Goal: Task Accomplishment & Management: Use online tool/utility

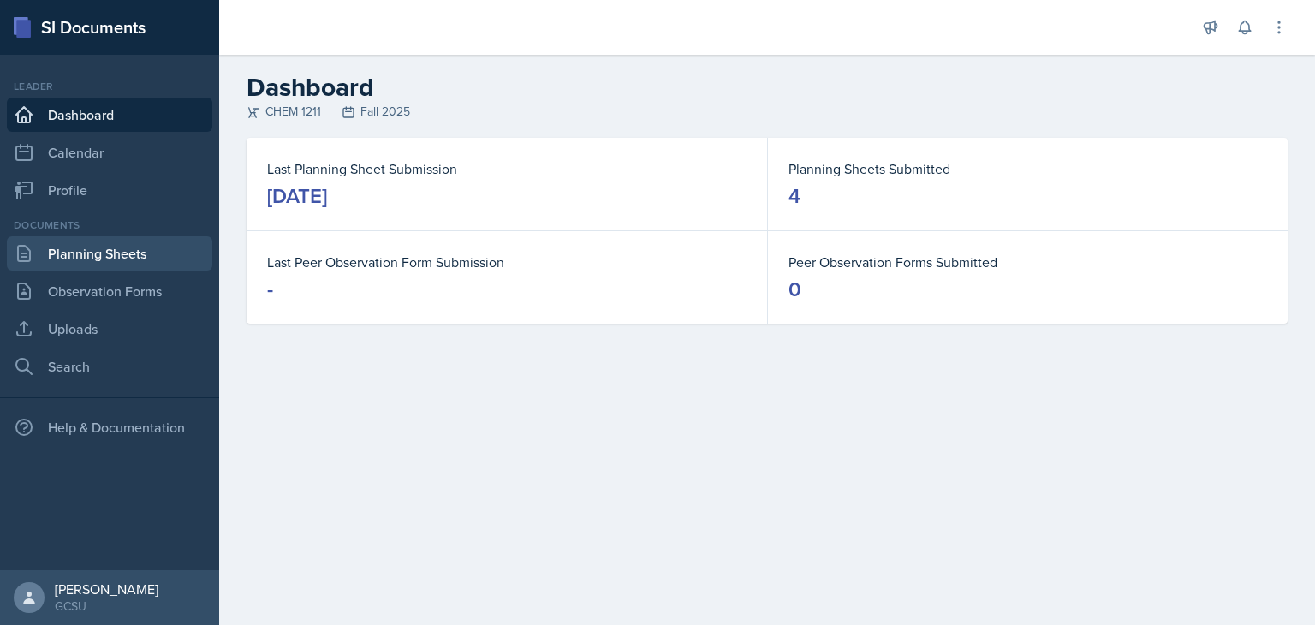
click at [144, 259] on link "Planning Sheets" at bounding box center [109, 253] width 205 height 34
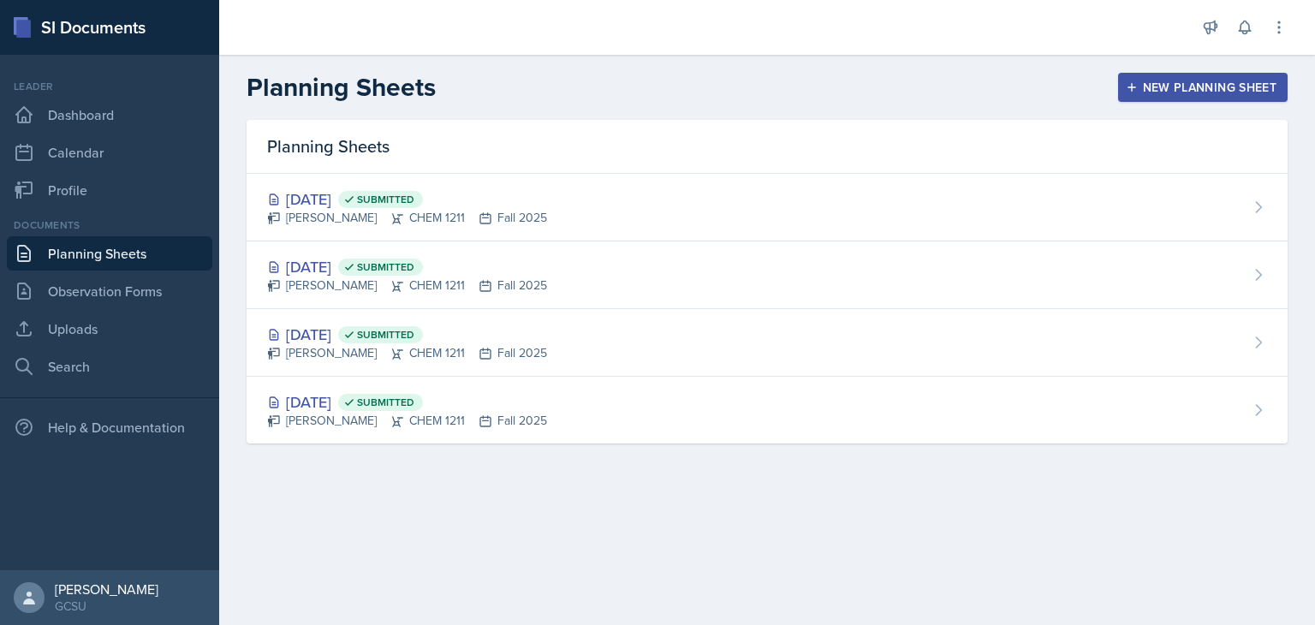
click at [1186, 86] on div "New Planning Sheet" at bounding box center [1202, 87] width 147 height 14
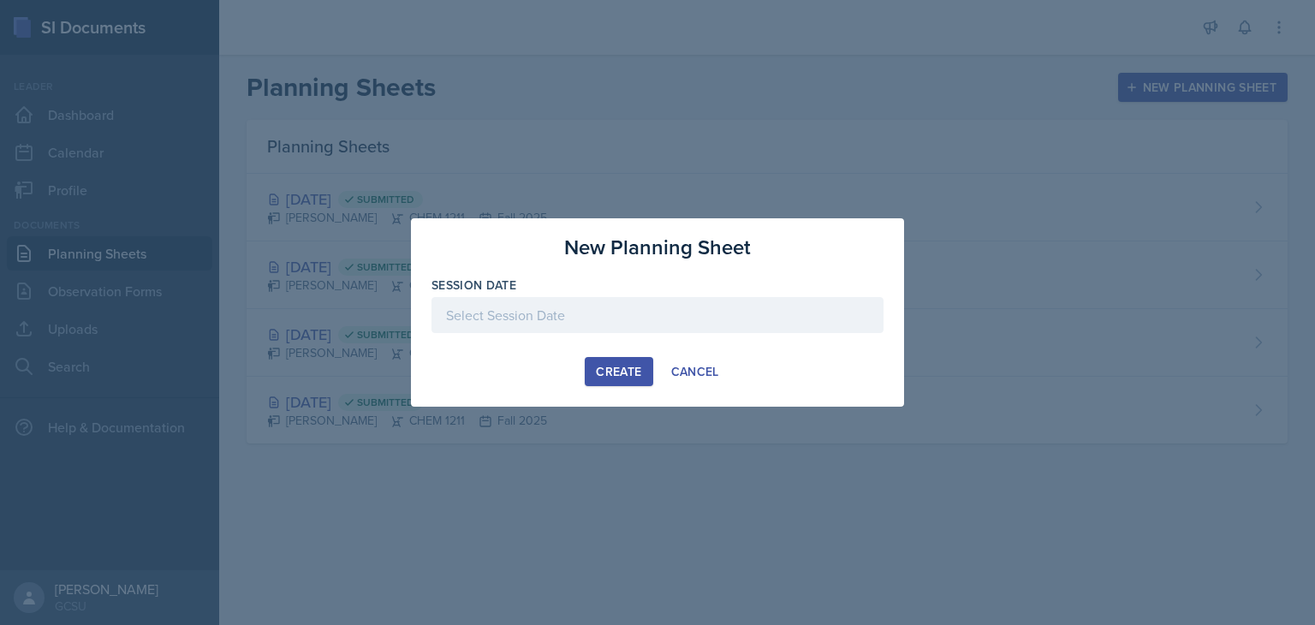
click at [560, 315] on div at bounding box center [657, 315] width 452 height 36
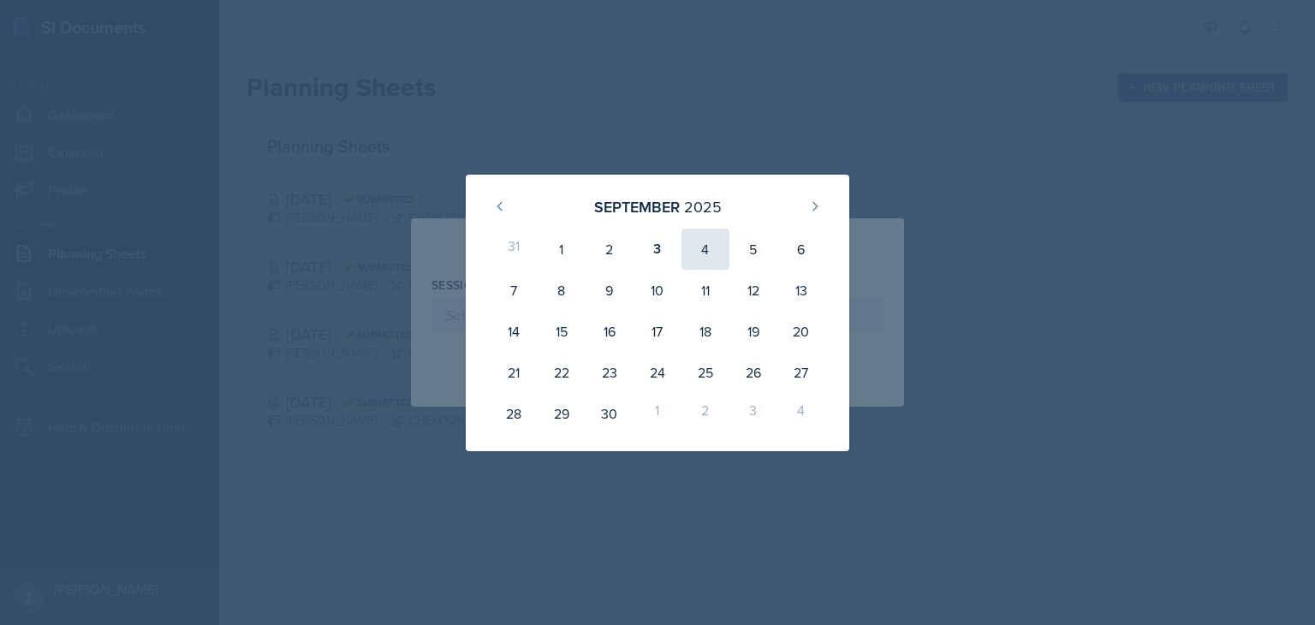
click at [703, 242] on div "4" at bounding box center [705, 249] width 48 height 41
type input "[DATE]"
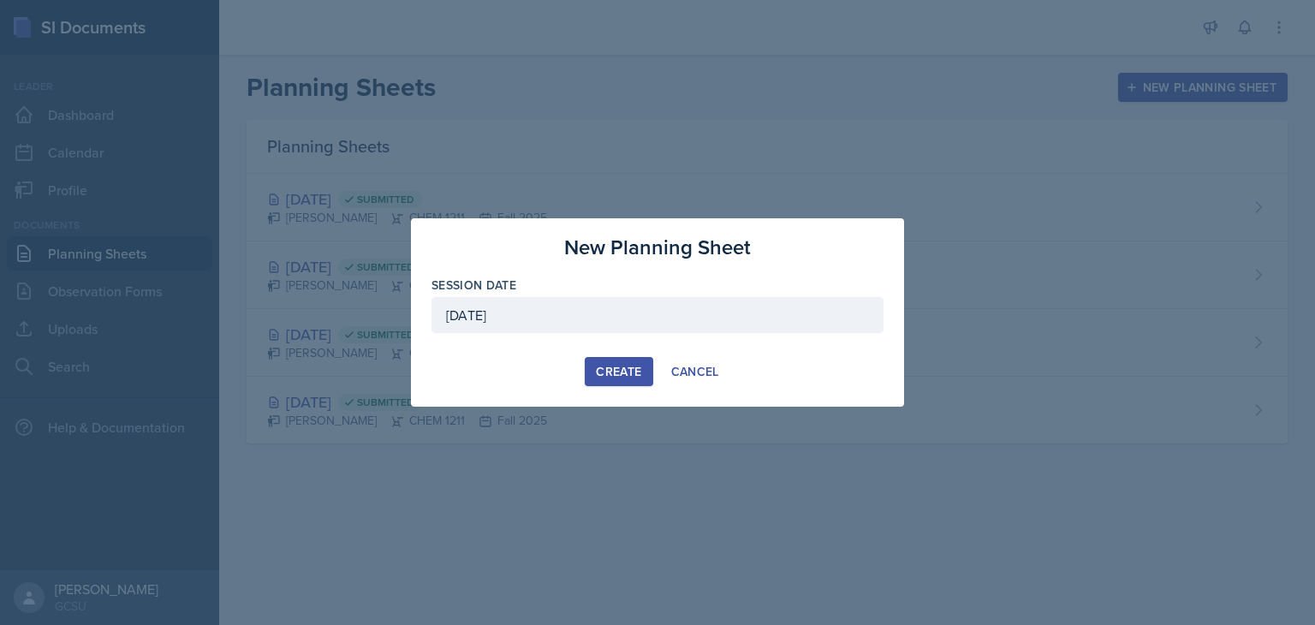
click at [633, 366] on div "Create" at bounding box center [618, 372] width 45 height 14
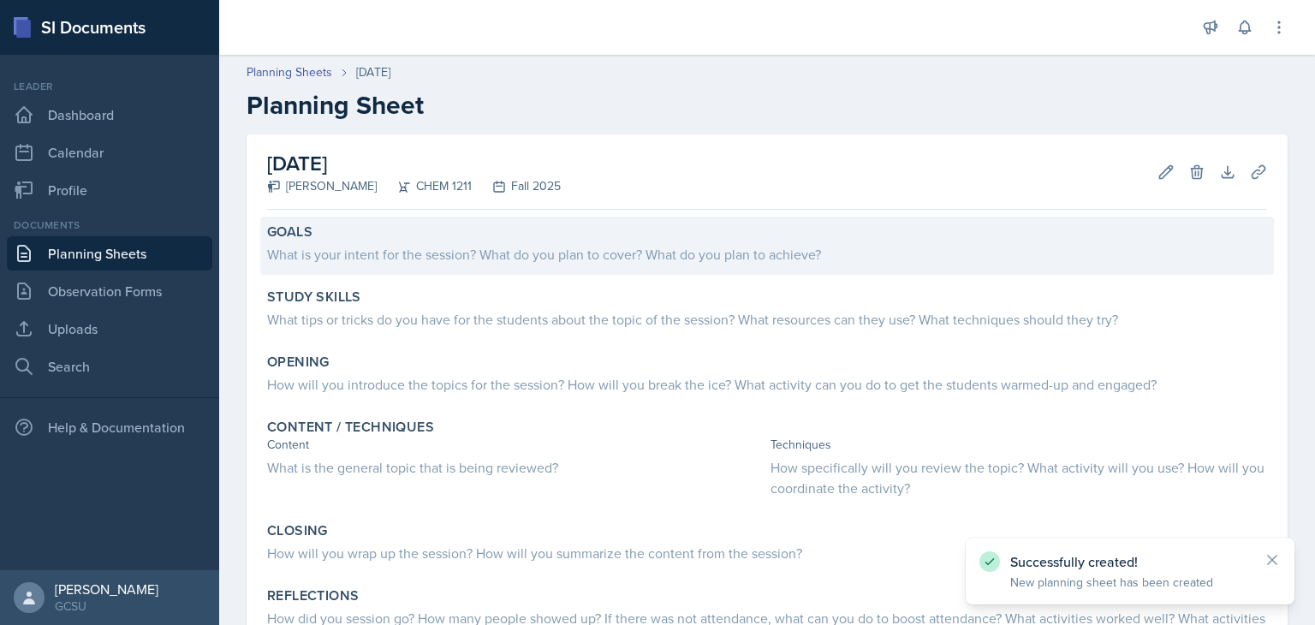
click at [366, 244] on div "What is your intent for the session? What do you plan to cover? What do you pla…" at bounding box center [767, 254] width 1000 height 21
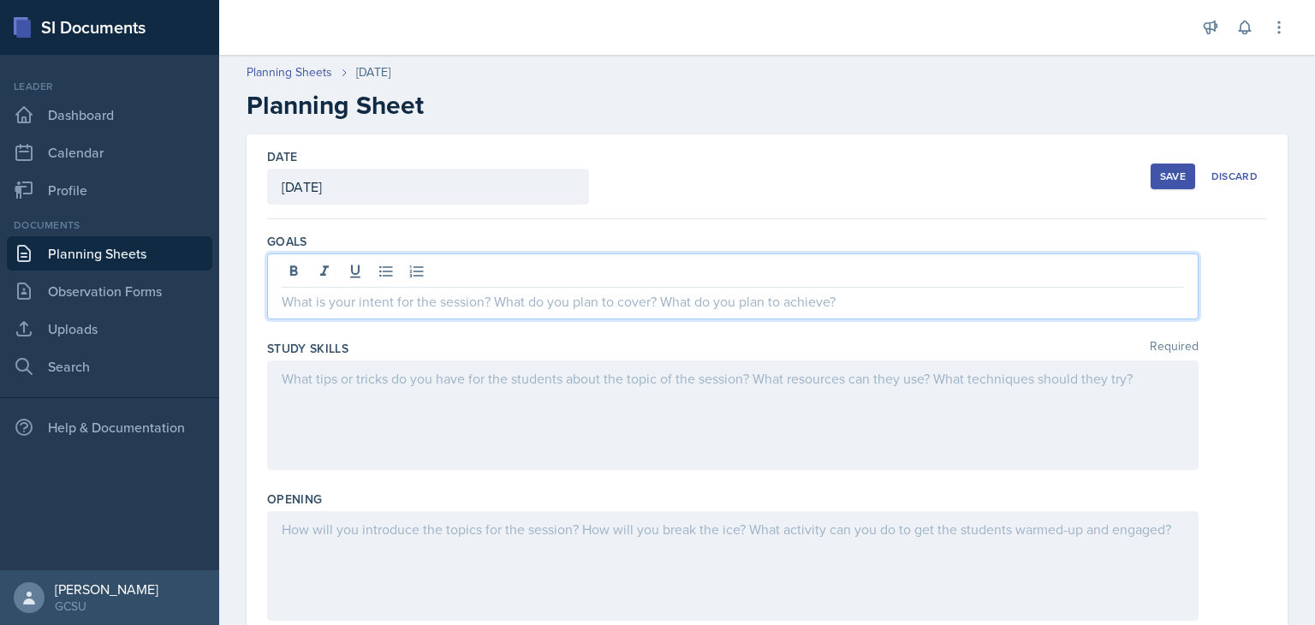
click at [374, 265] on div at bounding box center [732, 286] width 931 height 66
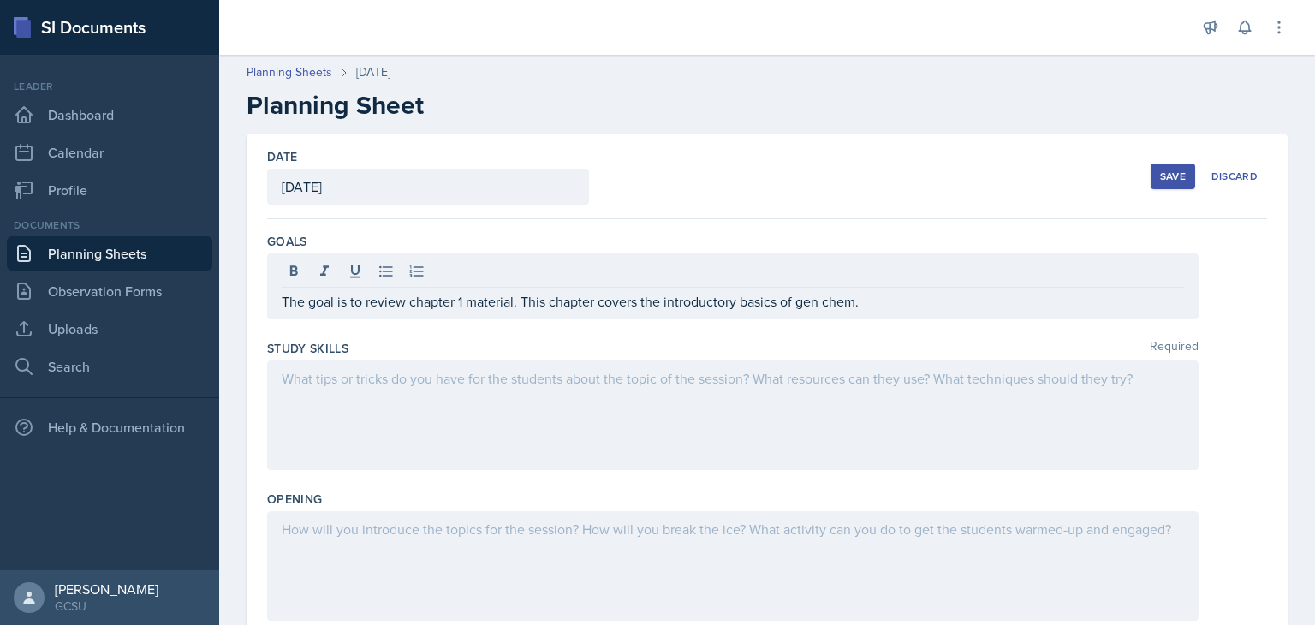
click at [422, 424] on div at bounding box center [732, 415] width 931 height 110
